Goal: Check status: Check status

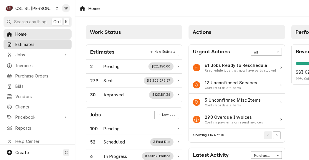
scroll to position [117, 0]
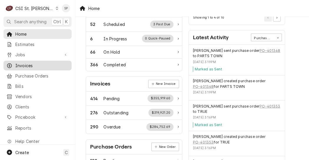
click at [33, 66] on span "Invoices" at bounding box center [41, 65] width 53 height 6
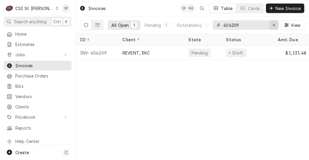
click at [274, 24] on icon "Erase input" at bounding box center [273, 25] width 3 height 4
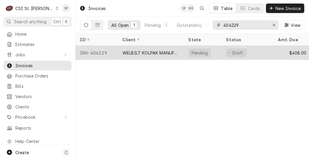
type input "404229"
click at [97, 53] on div "INV-404229" at bounding box center [96, 53] width 42 height 14
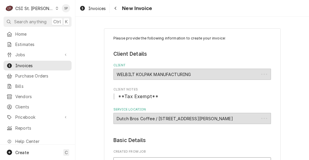
type textarea "x"
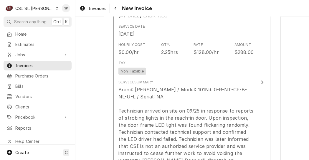
scroll to position [561, 0]
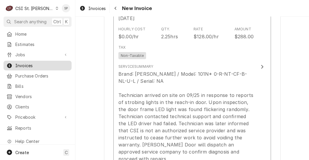
click at [29, 64] on span "Invoices" at bounding box center [41, 65] width 53 height 6
